Goal: Complete application form

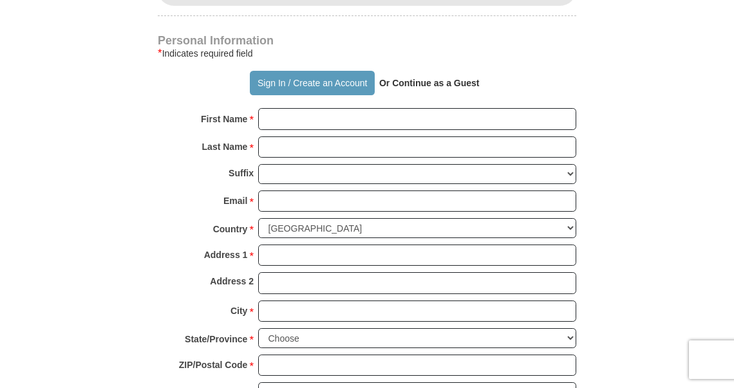
scroll to position [813, 0]
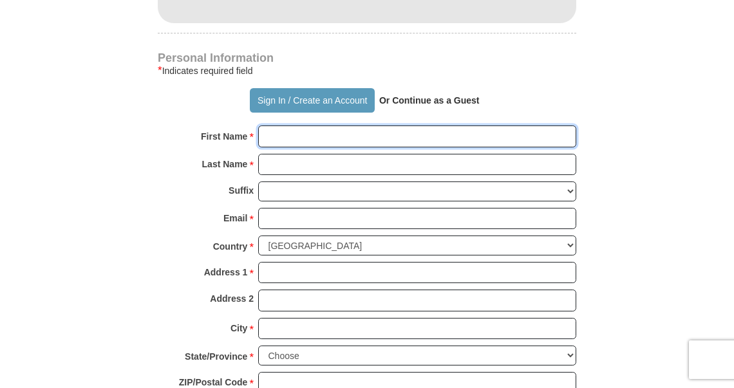
click at [295, 129] on input "First Name *" at bounding box center [417, 136] width 318 height 22
type input "[PERSON_NAME]"
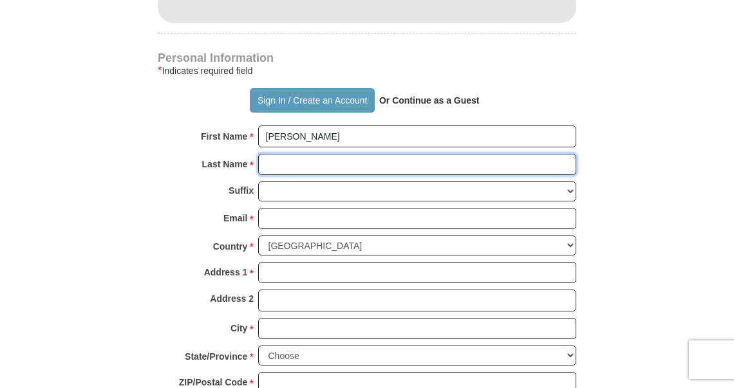
click at [287, 171] on input "Last Name *" at bounding box center [417, 165] width 318 height 22
type input "[PERSON_NAME]"
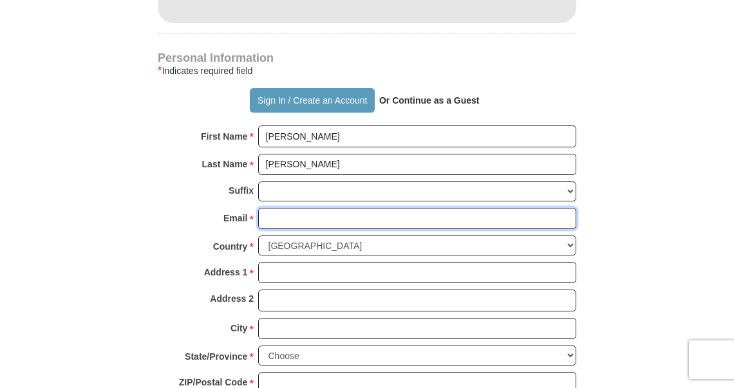
click at [292, 216] on input "Email *" at bounding box center [417, 219] width 318 height 22
type input "[EMAIL_ADDRESS][DOMAIN_NAME]"
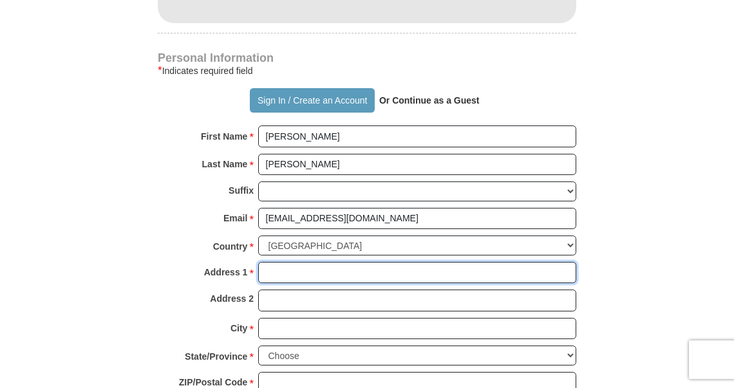
click at [297, 268] on input "Address 1 *" at bounding box center [417, 273] width 318 height 22
type input "[STREET_ADDRESS]"
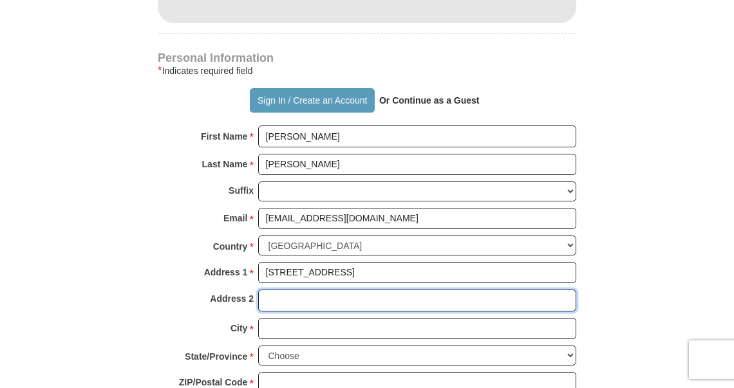
click at [291, 302] on input "Address 2" at bounding box center [417, 301] width 318 height 22
type input "#392"
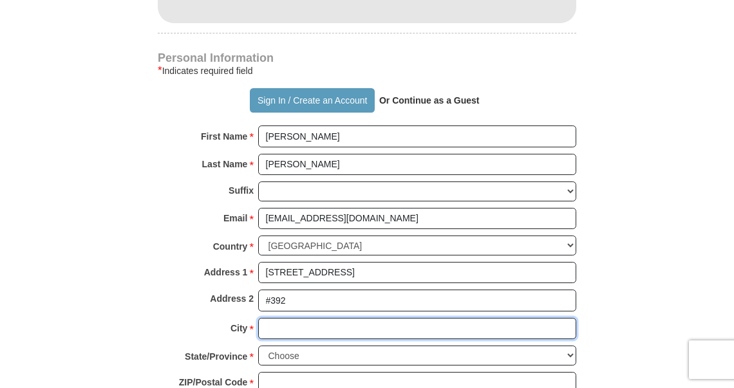
click at [294, 328] on input "City *" at bounding box center [417, 329] width 318 height 22
type input "[PERSON_NAME]"
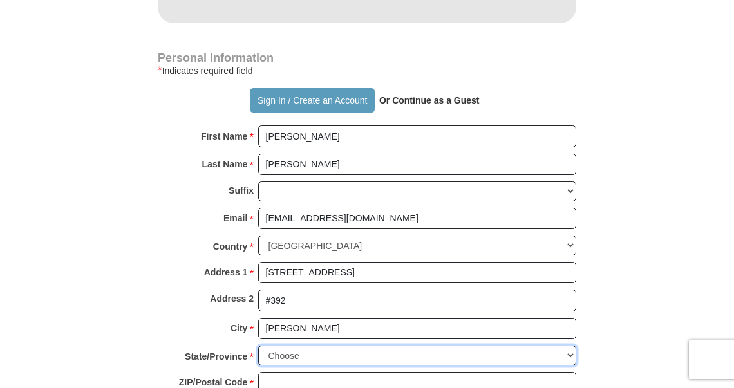
select select "MD"
click at [258, 346] on select "Choose [US_STATE] [US_STATE] [US_STATE] [US_STATE] [US_STATE] Armed Forces Amer…" at bounding box center [417, 356] width 318 height 20
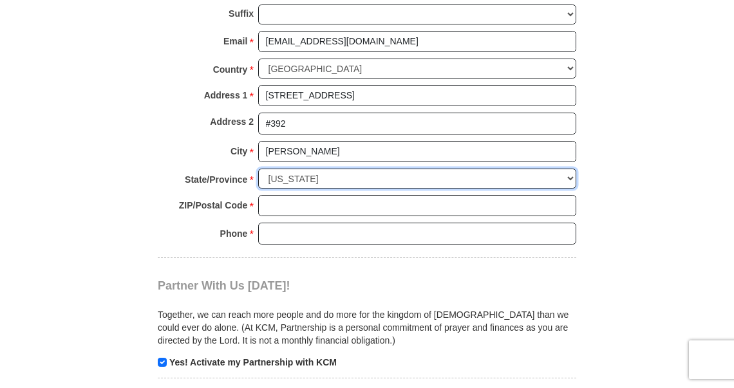
scroll to position [994, 0]
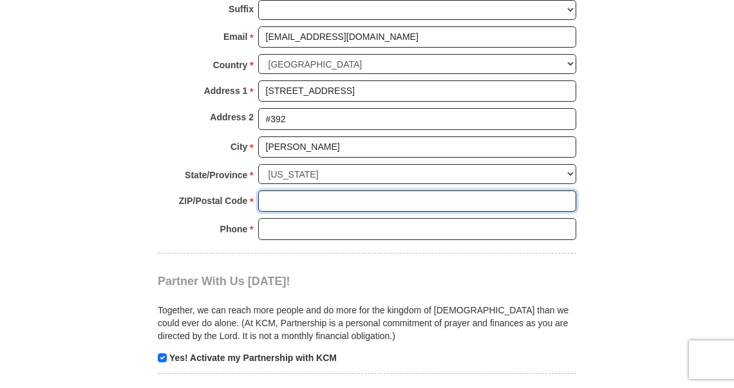
click at [308, 190] on input "ZIP/Postal Code *" at bounding box center [417, 201] width 318 height 22
type input "20721"
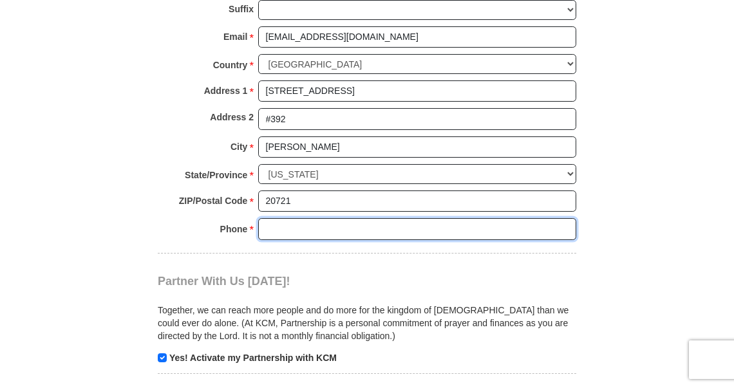
click at [340, 235] on input "Phone * *" at bounding box center [417, 229] width 318 height 22
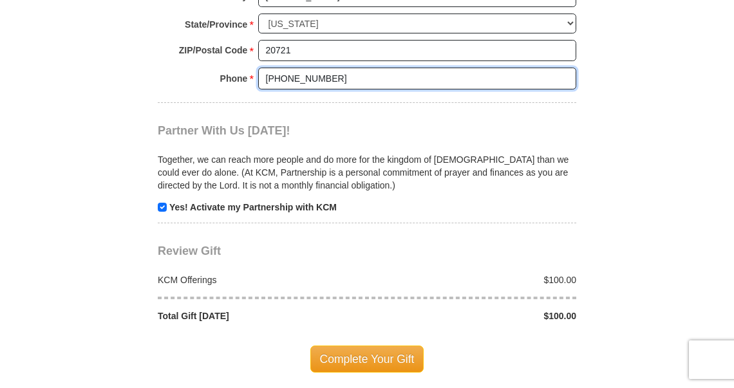
scroll to position [1149, 0]
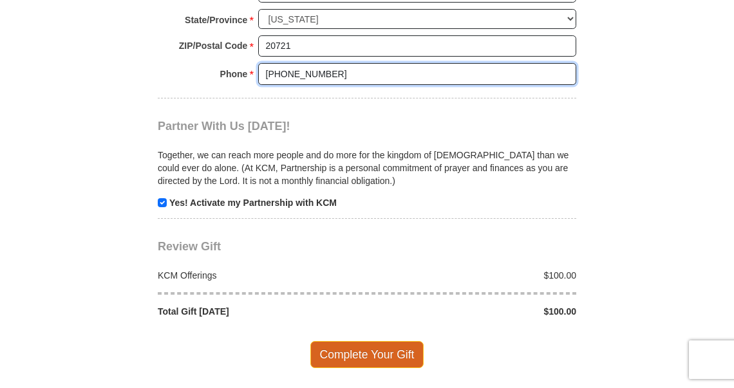
type input "[PHONE_NUMBER]"
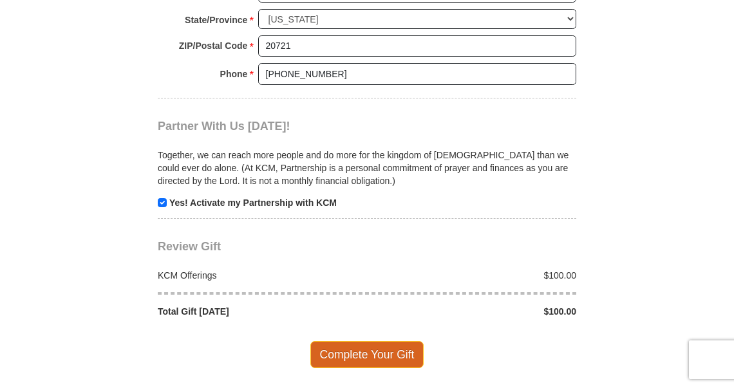
click at [371, 353] on span "Complete Your Gift" at bounding box center [367, 354] width 114 height 27
